Goal: Task Accomplishment & Management: Complete application form

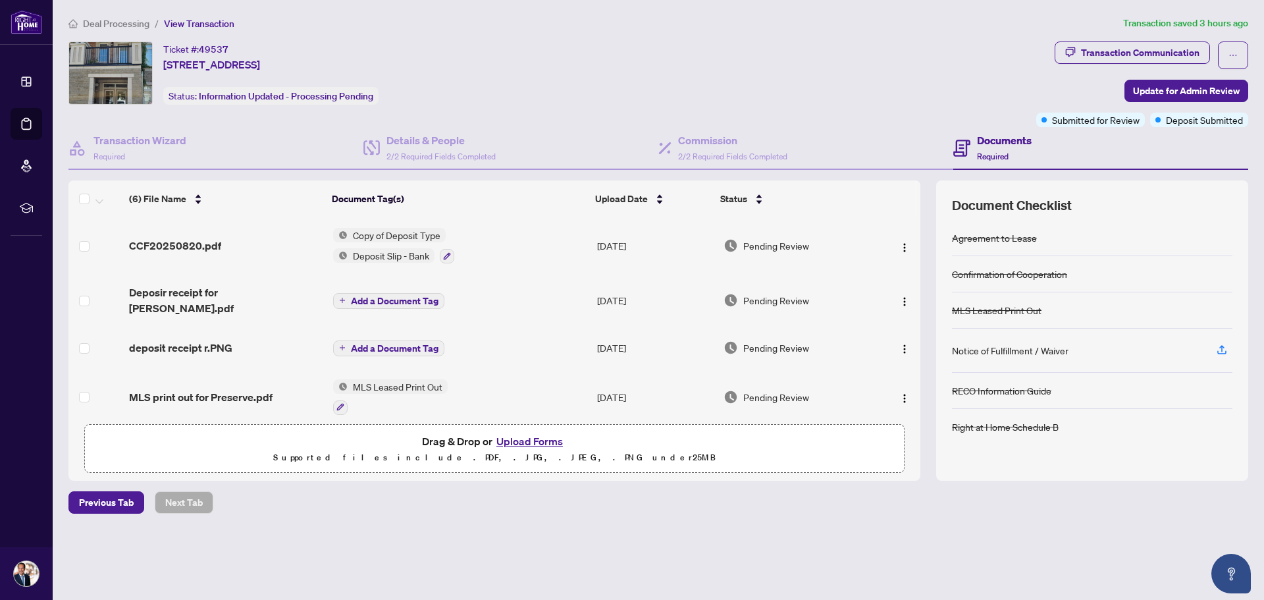
click at [385, 238] on span "Copy of Deposit Type" at bounding box center [396, 235] width 98 height 14
click at [181, 243] on span "CCF20250820.pdf" at bounding box center [175, 246] width 92 height 16
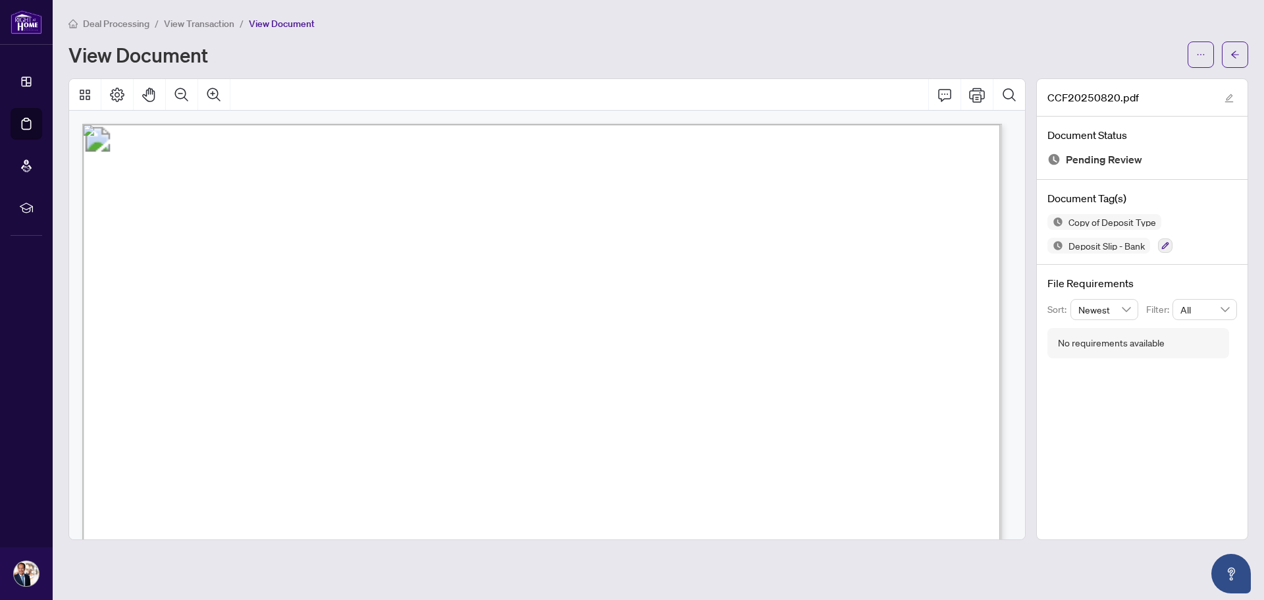
click at [195, 20] on span "View Transaction" at bounding box center [199, 24] width 70 height 12
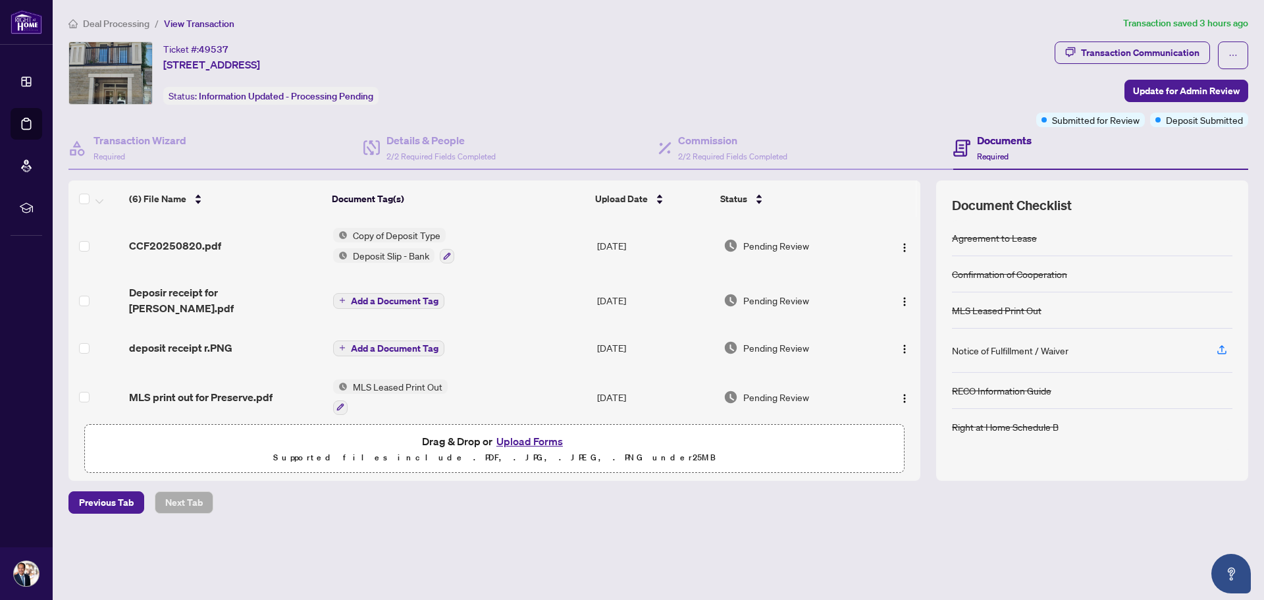
click at [133, 28] on span "Deal Processing" at bounding box center [116, 24] width 66 height 12
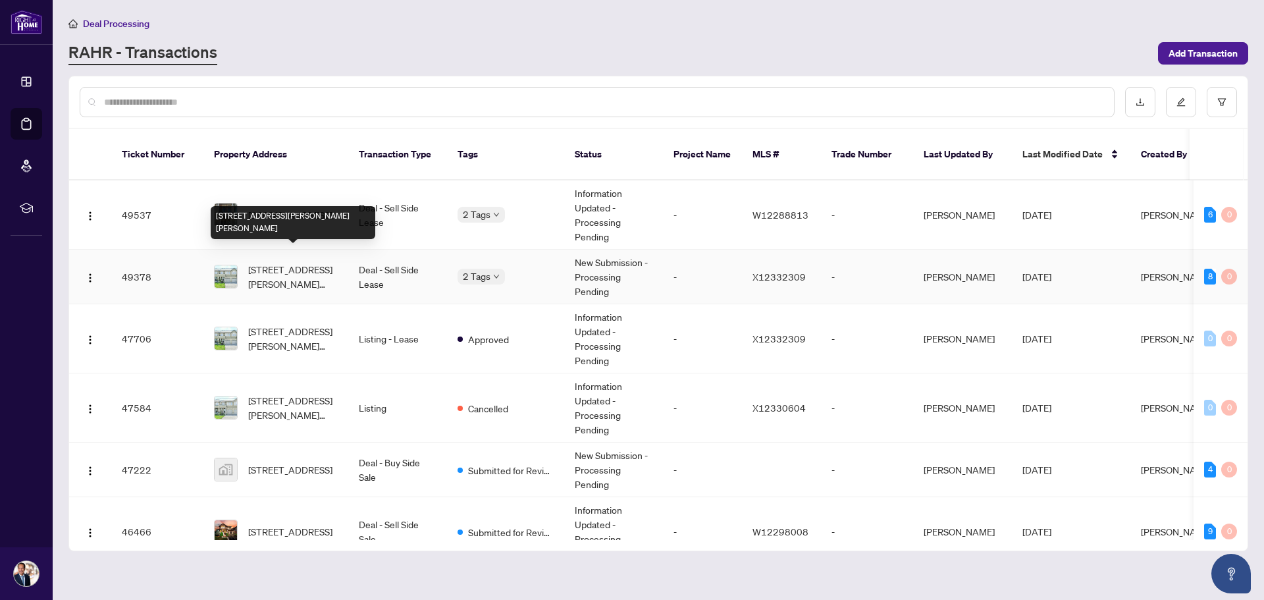
click at [288, 265] on span "[STREET_ADDRESS][PERSON_NAME][PERSON_NAME]" at bounding box center [293, 276] width 90 height 29
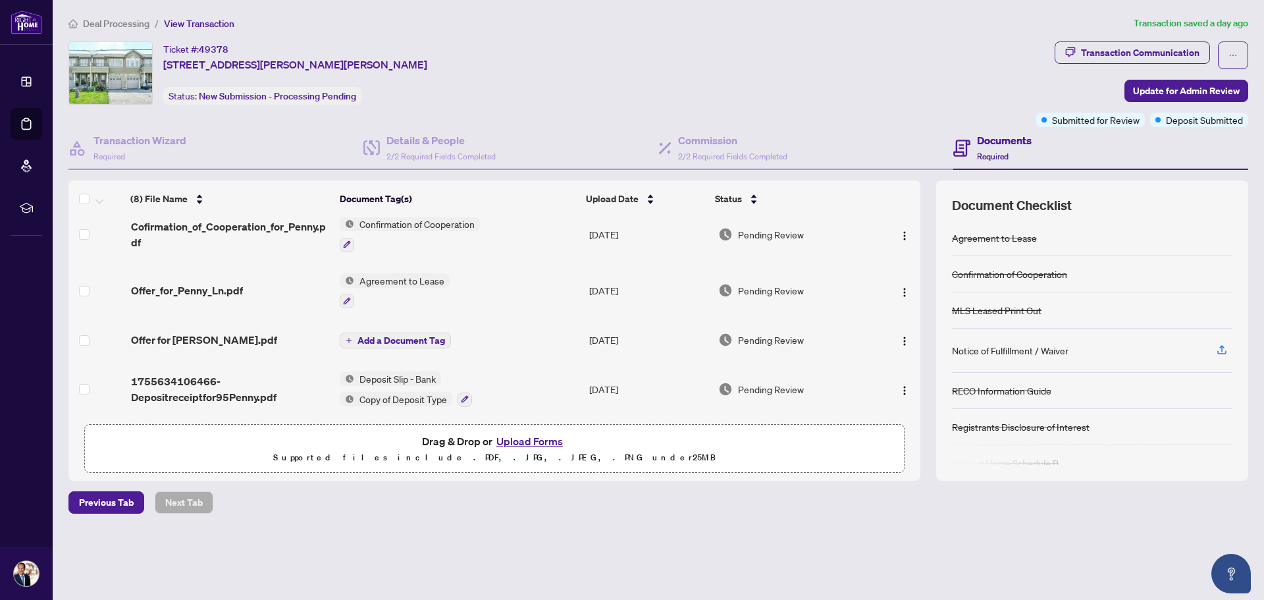
scroll to position [240, 0]
click at [179, 379] on span "1755634106466-Depositreceiptfor95Penny.pdf" at bounding box center [230, 389] width 198 height 32
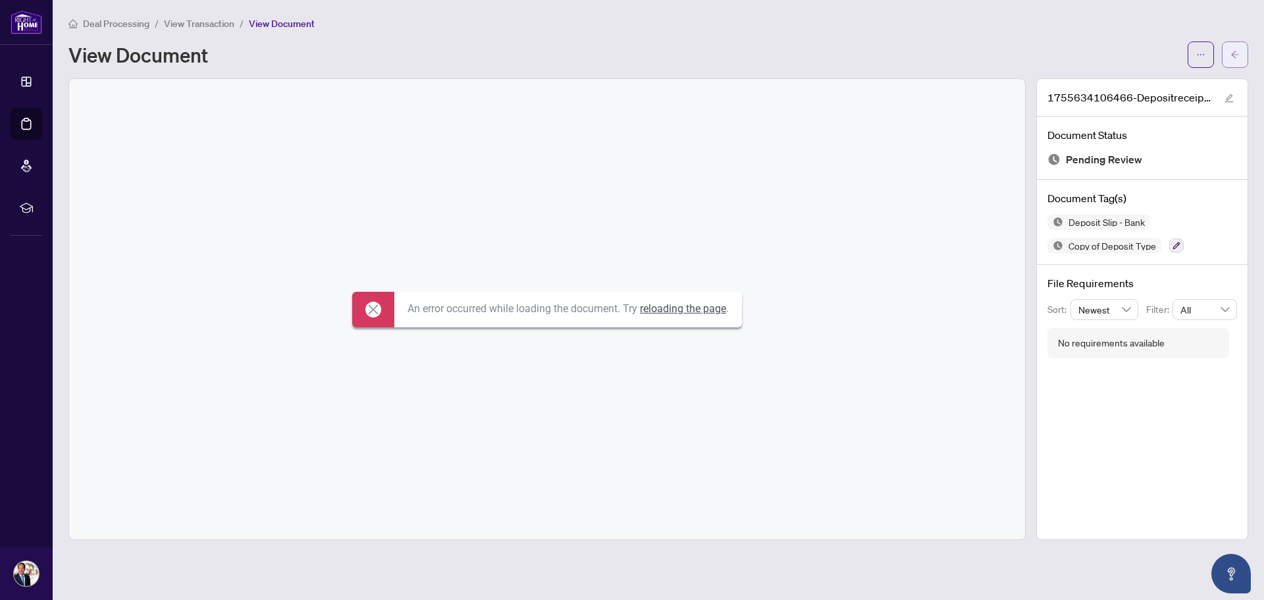
click at [1233, 53] on icon "arrow-left" at bounding box center [1235, 54] width 8 height 7
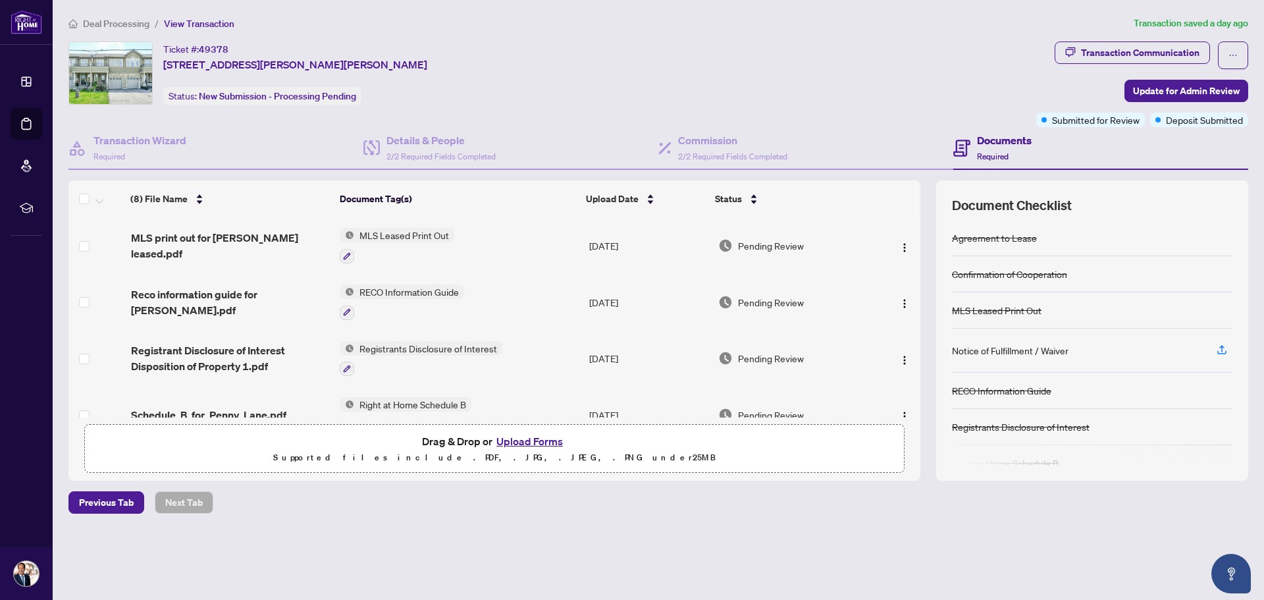
click at [535, 442] on button "Upload Forms" at bounding box center [529, 440] width 74 height 17
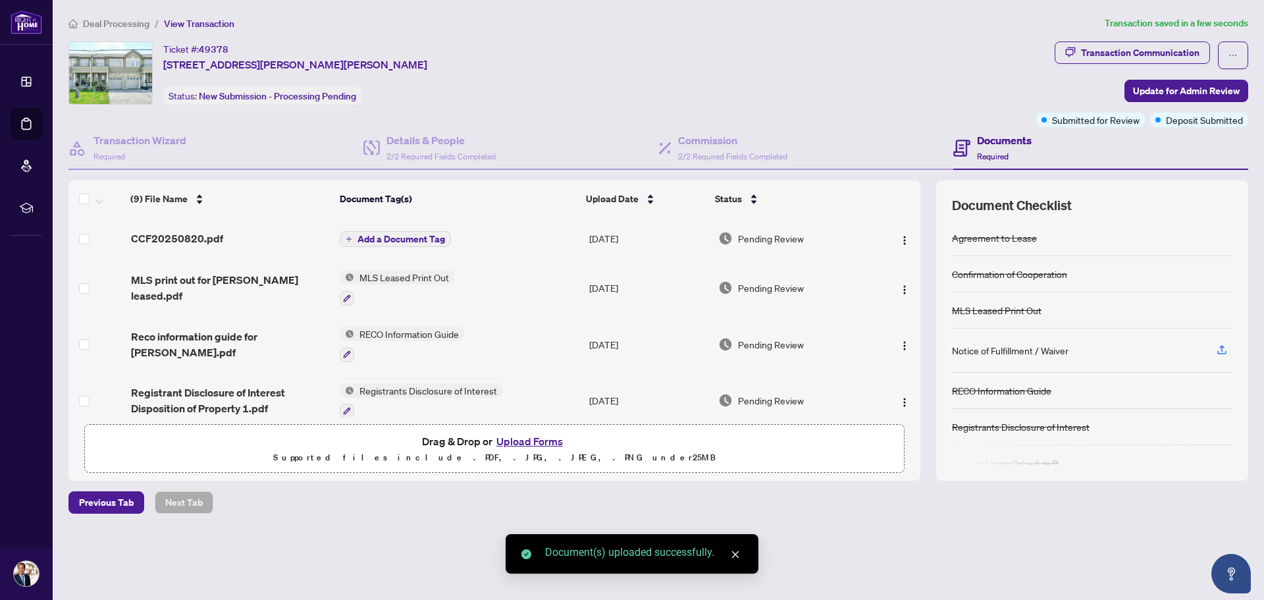
click at [380, 238] on span "Add a Document Tag" at bounding box center [401, 238] width 88 height 9
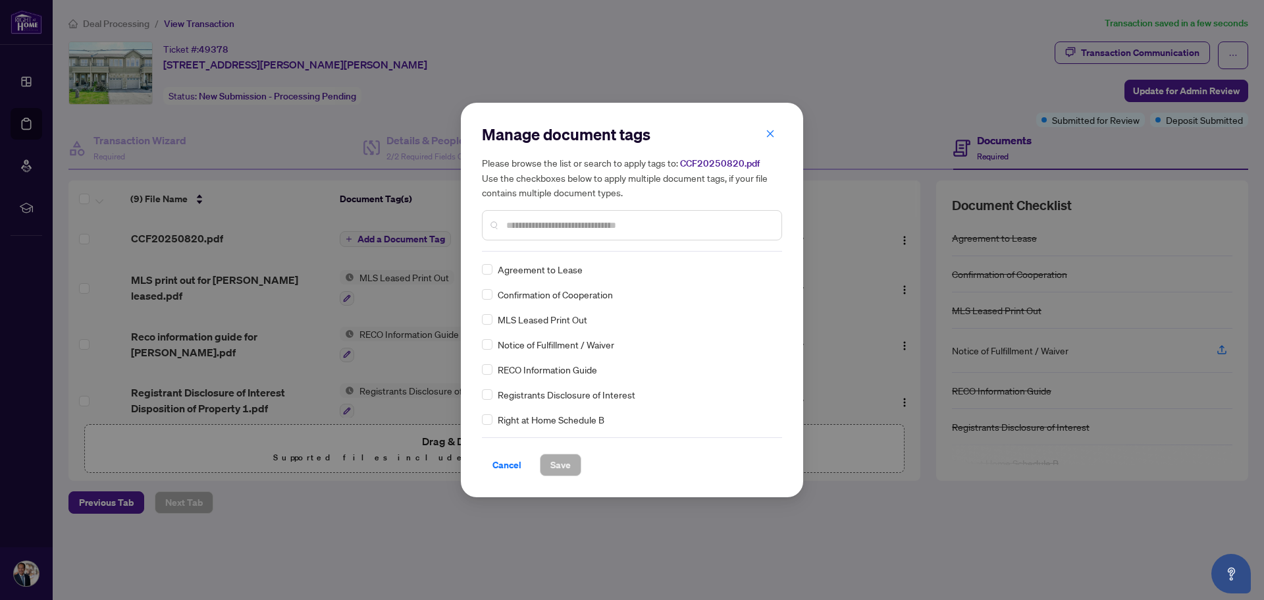
click at [504, 226] on div at bounding box center [632, 225] width 300 height 30
click at [544, 226] on input "text" at bounding box center [638, 225] width 265 height 14
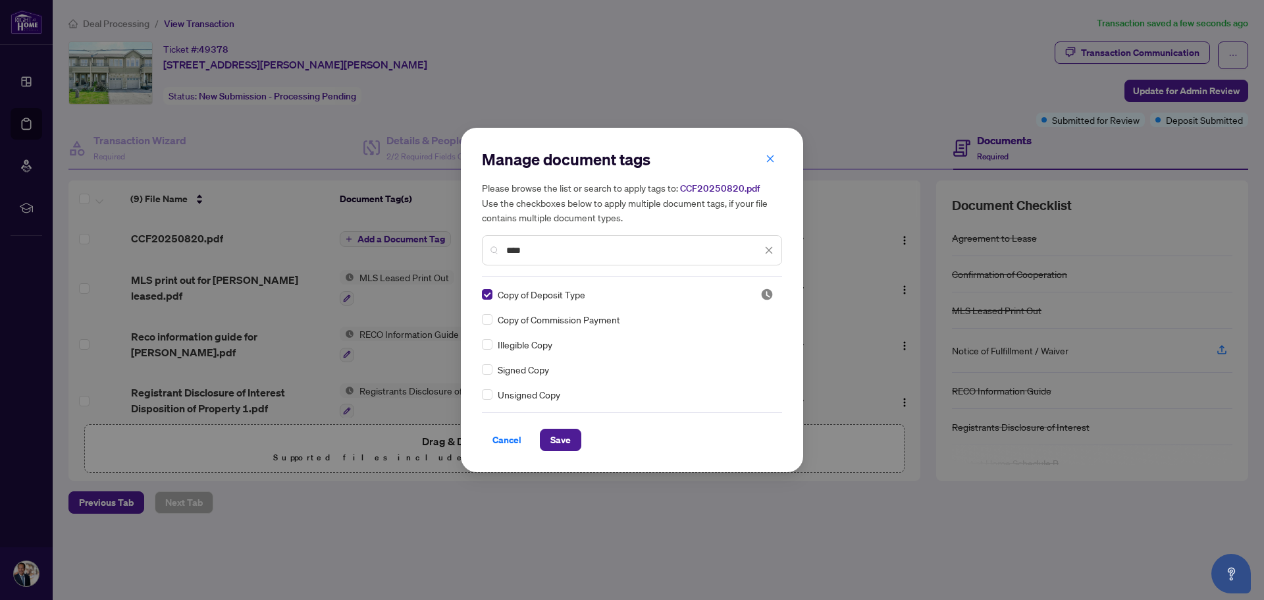
click at [540, 253] on input "****" at bounding box center [633, 250] width 255 height 14
type input "*"
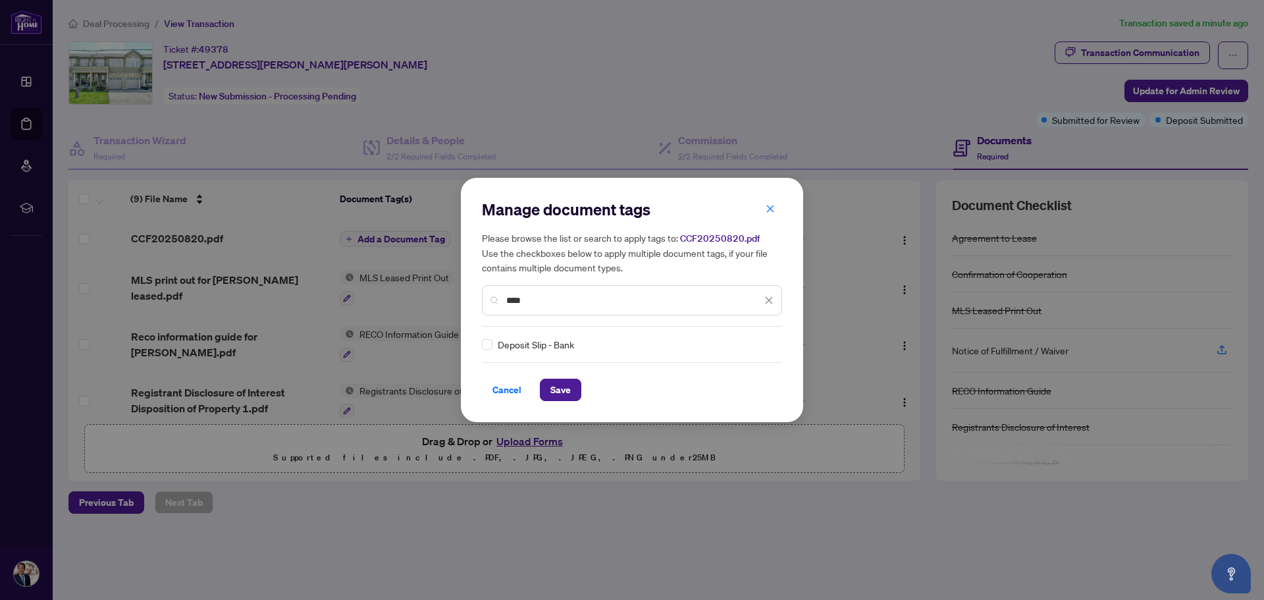
type input "****"
click at [550, 387] on span "Save" at bounding box center [560, 389] width 20 height 21
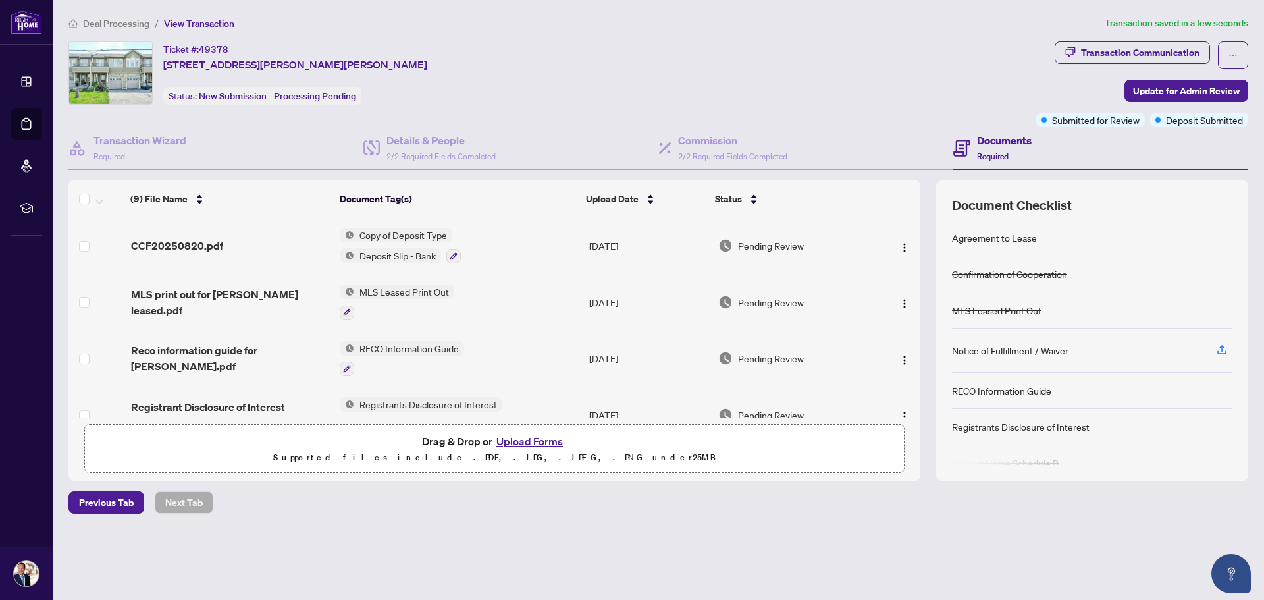
click at [134, 22] on span "Deal Processing" at bounding box center [116, 24] width 66 height 12
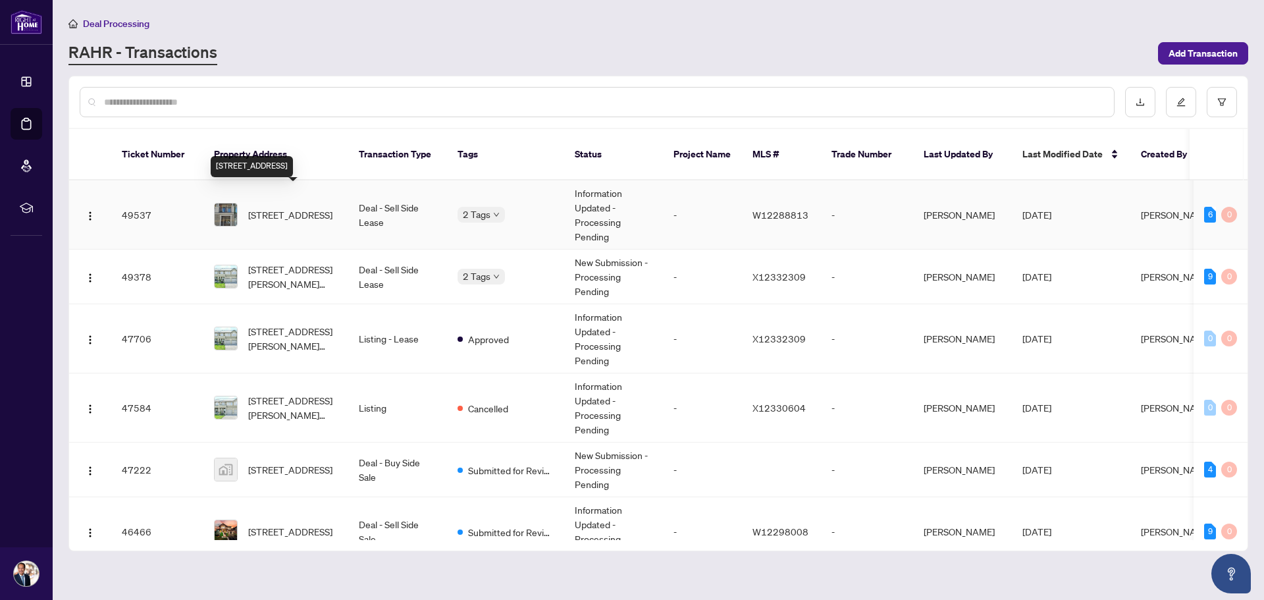
click at [284, 207] on span "[STREET_ADDRESS]" at bounding box center [290, 214] width 84 height 14
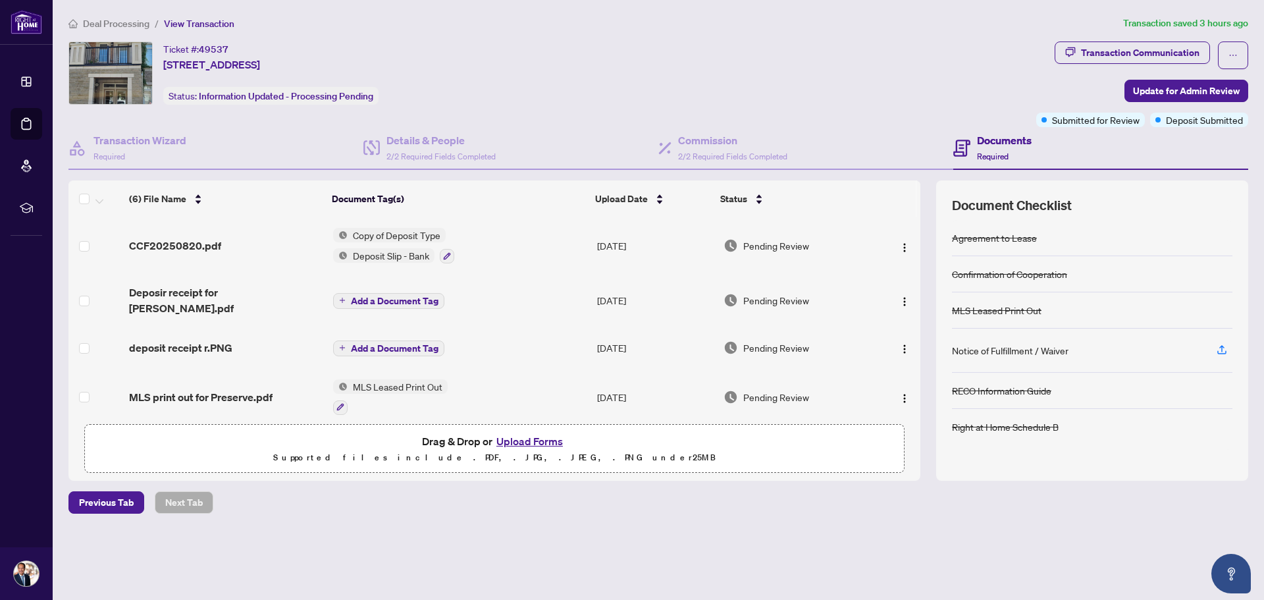
click at [374, 244] on div "Copy of Deposit Type Deposit Slip - Bank" at bounding box center [393, 246] width 121 height 36
click at [440, 258] on button "button" at bounding box center [447, 256] width 14 height 14
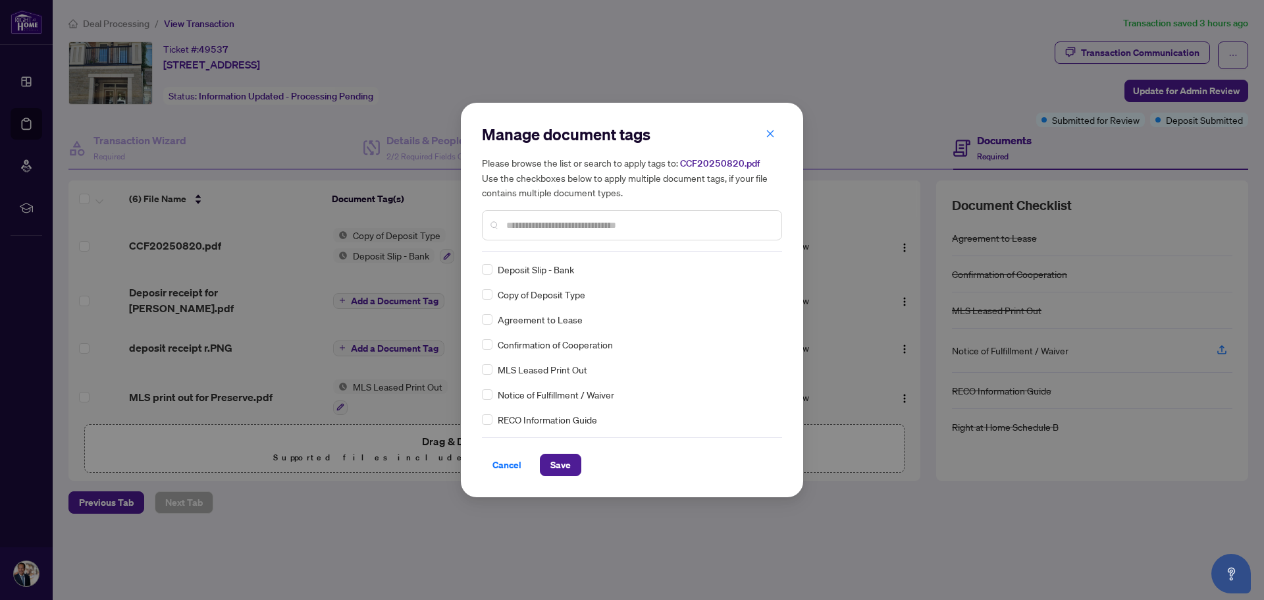
click at [501, 223] on div at bounding box center [632, 225] width 300 height 30
click at [523, 226] on input "text" at bounding box center [638, 225] width 265 height 14
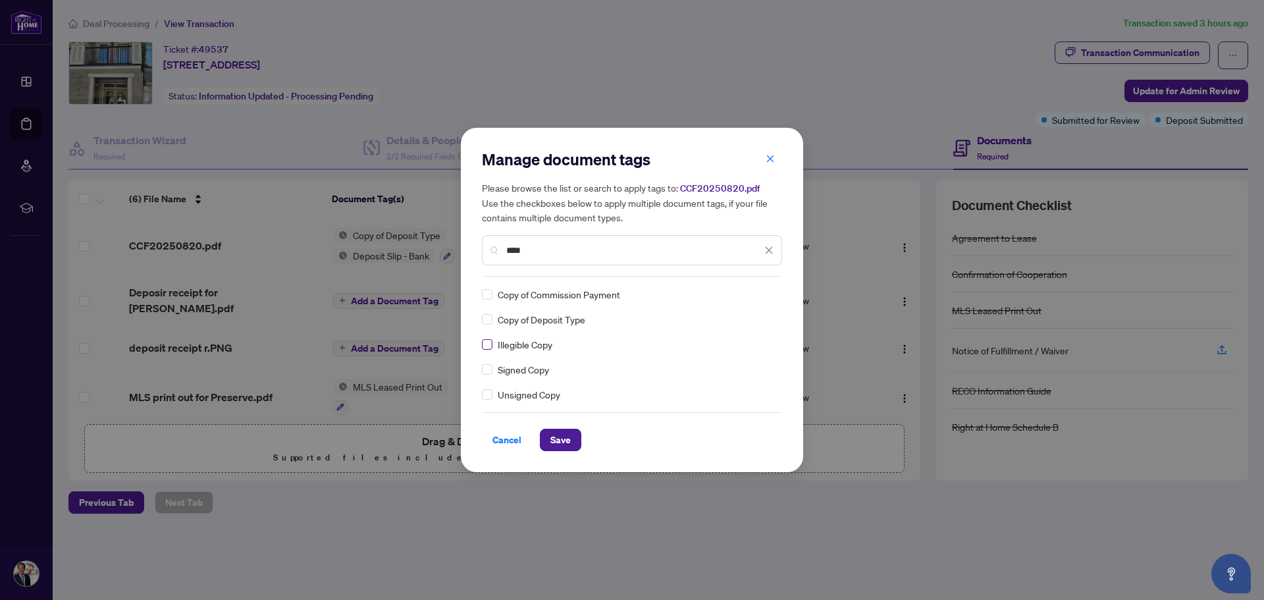
type input "****"
click at [548, 436] on button "Save" at bounding box center [560, 439] width 41 height 22
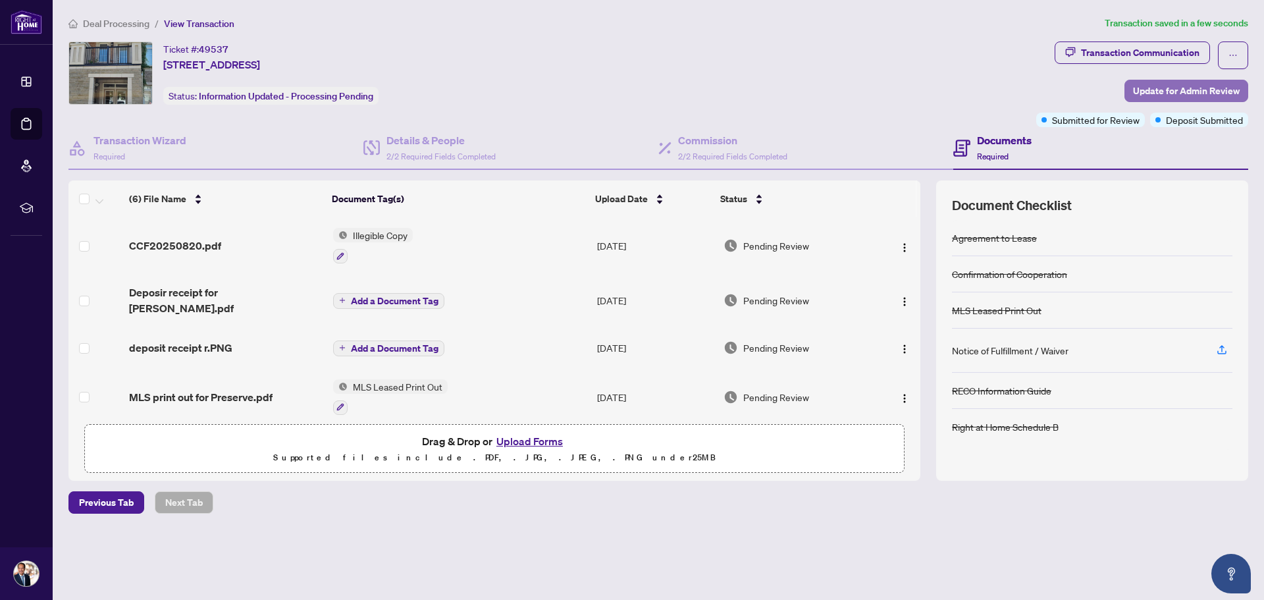
click at [1150, 90] on span "Update for Admin Review" at bounding box center [1186, 90] width 107 height 21
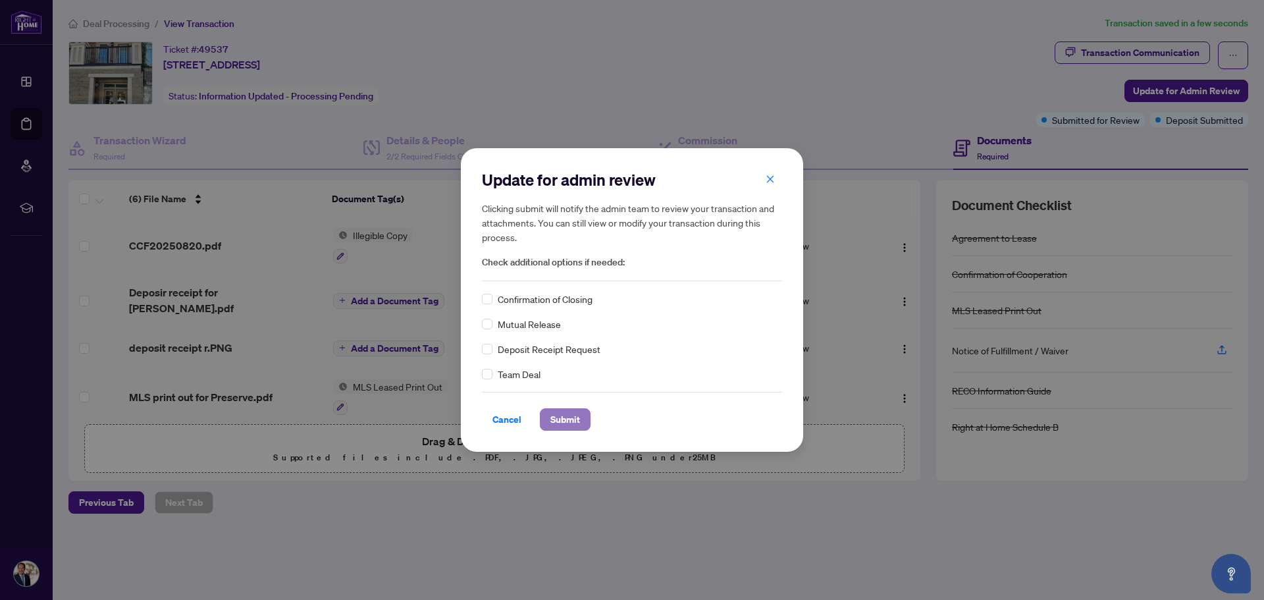
click at [575, 420] on span "Submit" at bounding box center [565, 419] width 30 height 21
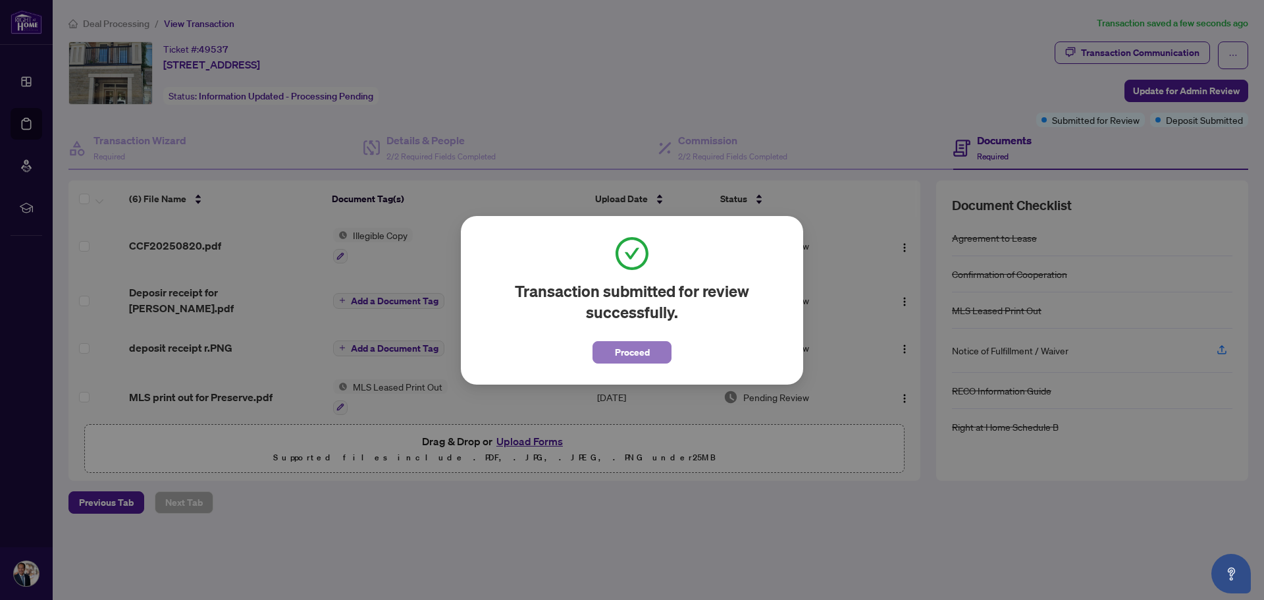
click at [631, 357] on span "Proceed" at bounding box center [632, 352] width 35 height 21
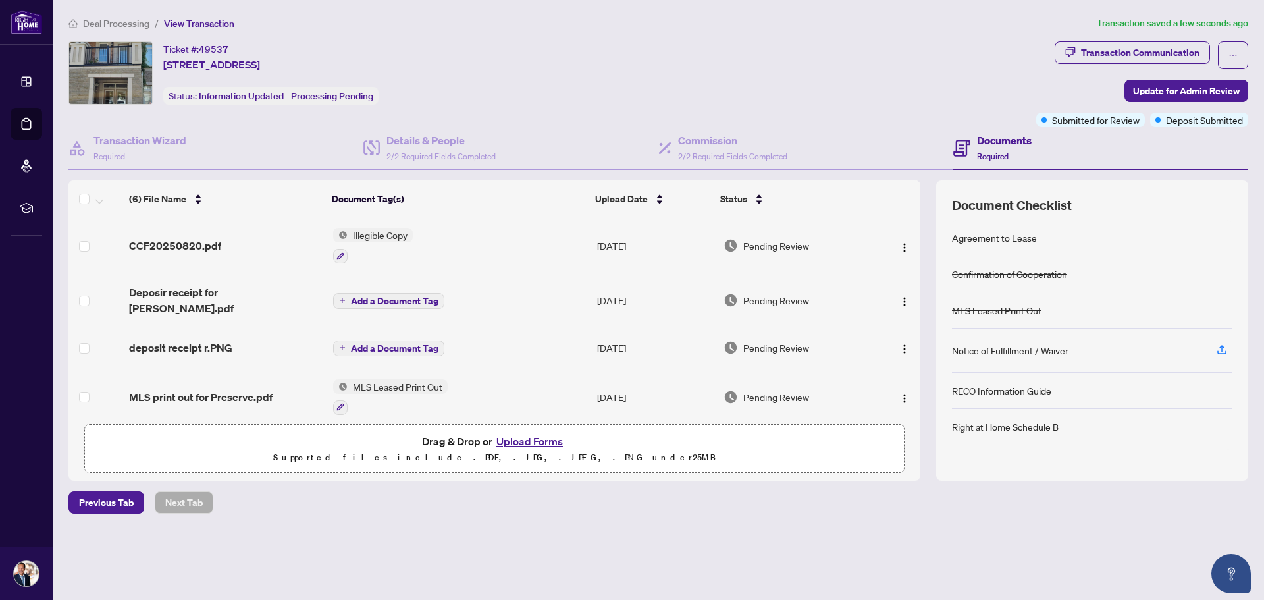
click at [141, 24] on span "Deal Processing" at bounding box center [116, 24] width 66 height 12
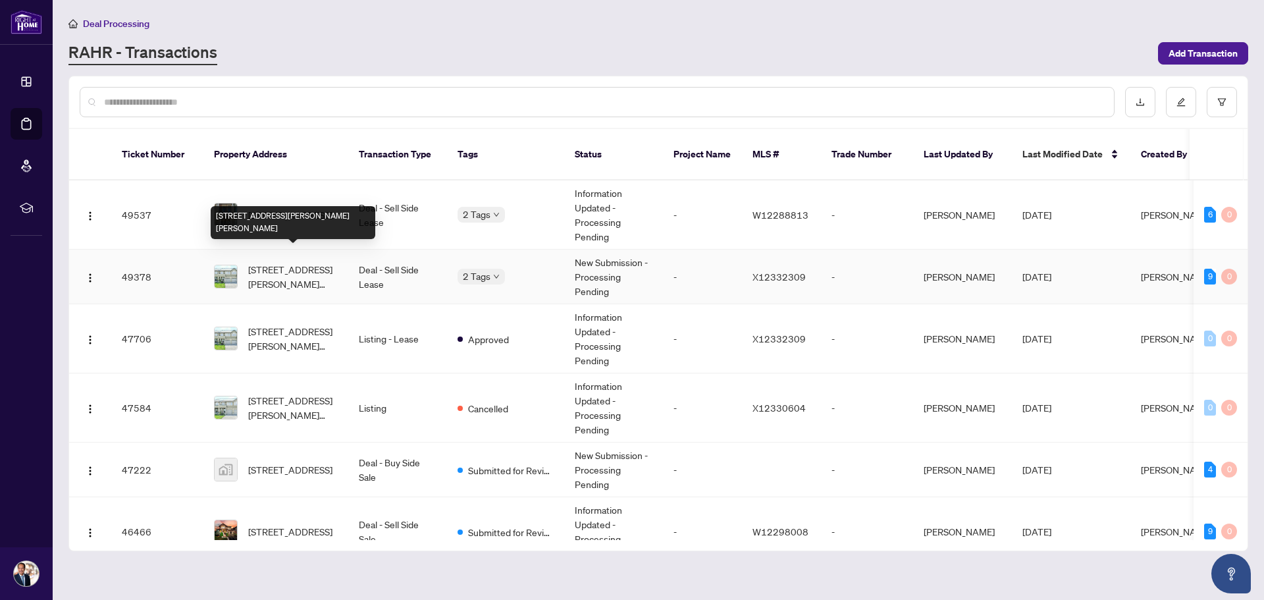
click at [263, 262] on span "[STREET_ADDRESS][PERSON_NAME][PERSON_NAME]" at bounding box center [293, 276] width 90 height 29
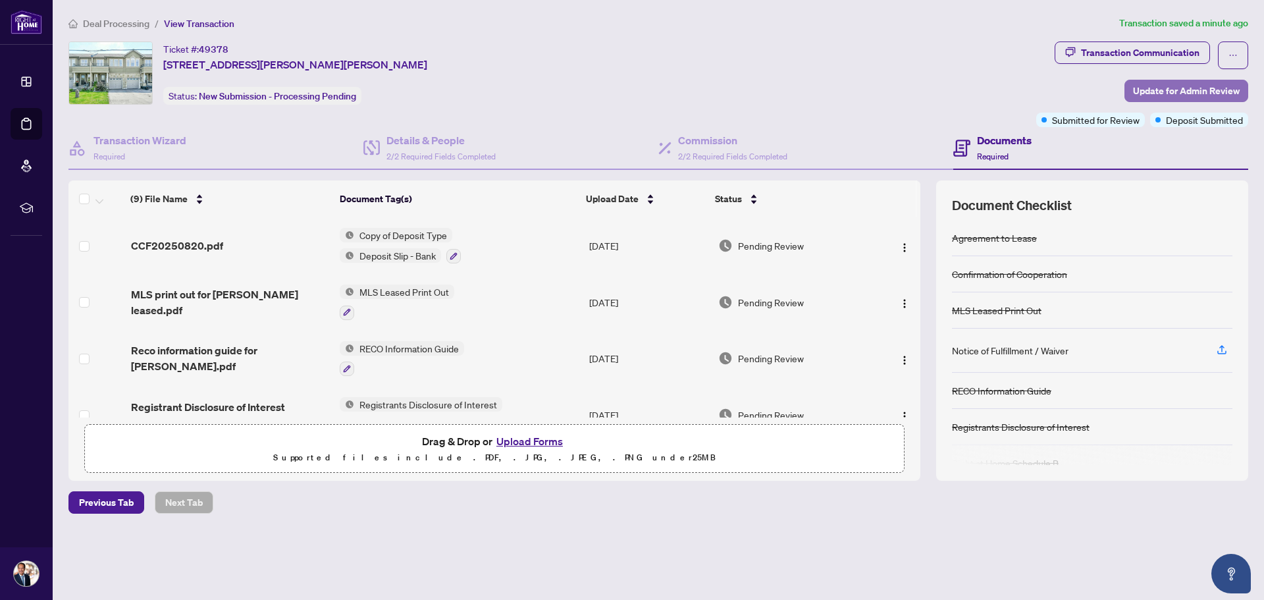
click at [1149, 92] on span "Update for Admin Review" at bounding box center [1186, 90] width 107 height 21
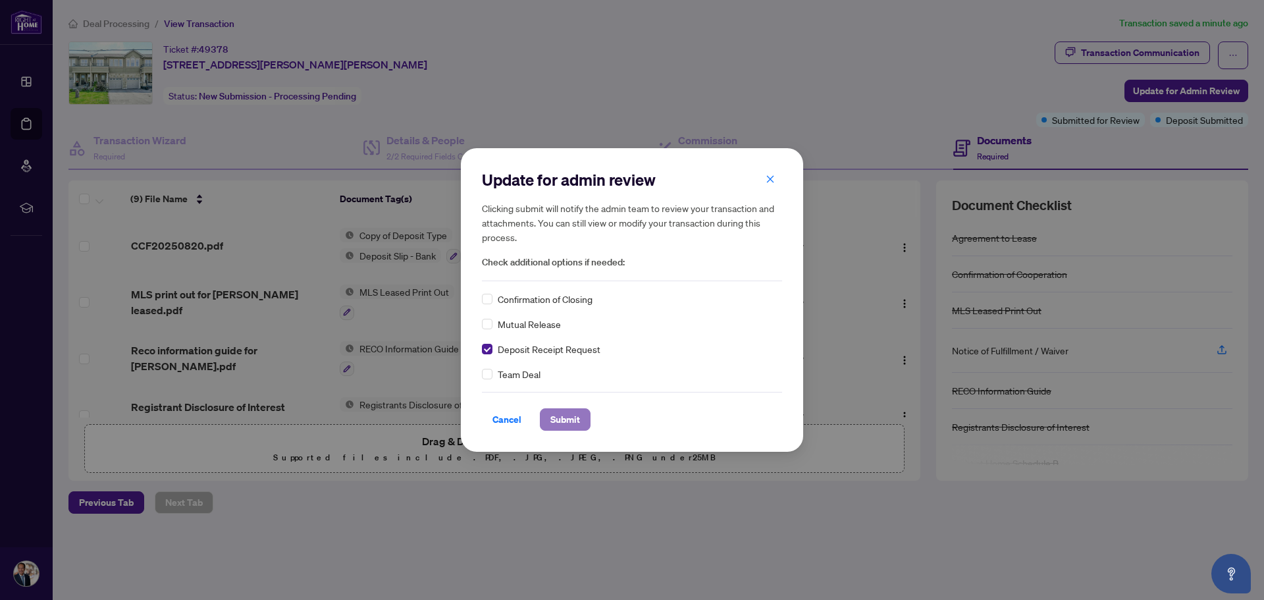
click at [561, 419] on span "Submit" at bounding box center [565, 419] width 30 height 21
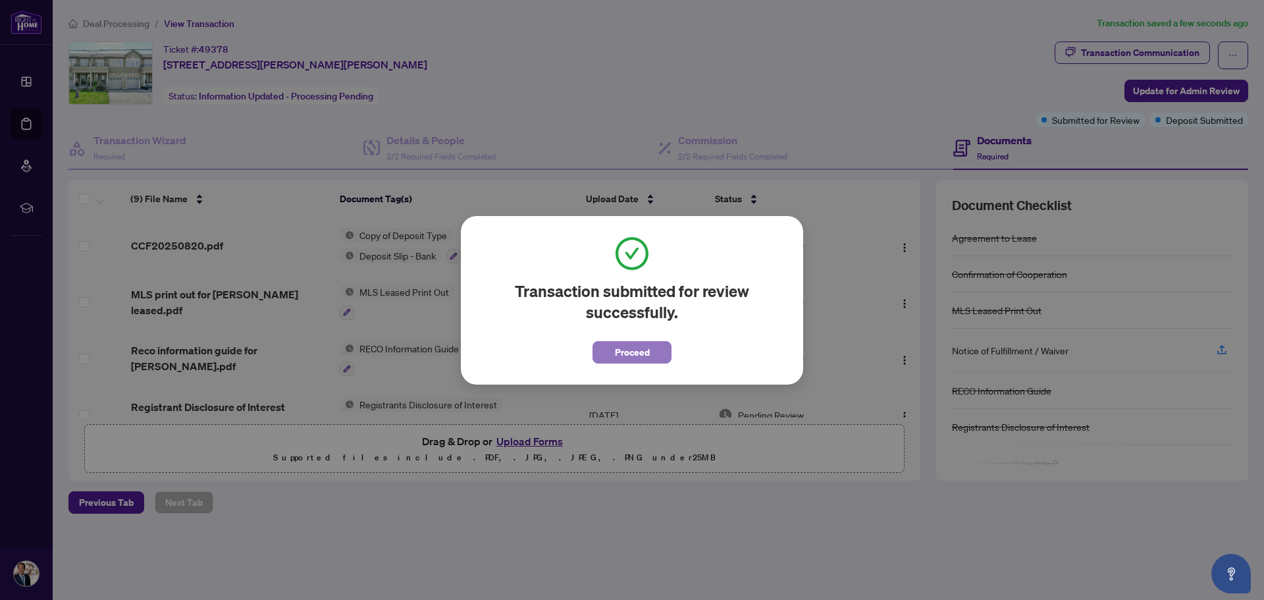
click at [619, 349] on span "Proceed" at bounding box center [632, 352] width 35 height 21
